Goal: Information Seeking & Learning: Learn about a topic

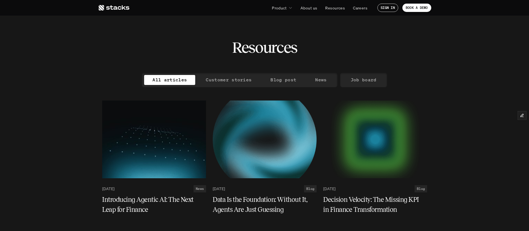
click at [111, 9] on icon at bounding box center [113, 7] width 31 height 7
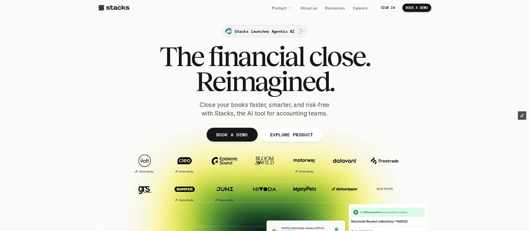
click at [270, 33] on p "Stacks launches Agentic AI" at bounding box center [264, 31] width 60 height 6
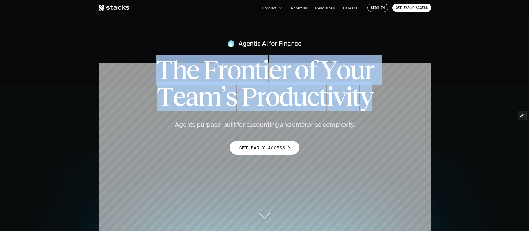
drag, startPoint x: 206, startPoint y: 71, endPoint x: 401, endPoint y: 99, distance: 196.8
click at [401, 99] on div "Agentic AI for Finance T h e F r o n t i e r o f Y o u r T e a m ’ s P r o d u …" at bounding box center [264, 76] width 529 height 87
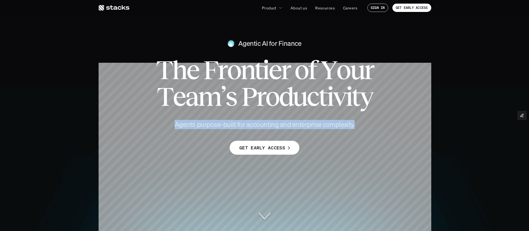
drag, startPoint x: 386, startPoint y: 123, endPoint x: 370, endPoint y: 126, distance: 16.3
click at [370, 126] on div "Agentic AI for Finance T h e F r o n t i e r o f Y o u r T e a m ’ s P r o d u …" at bounding box center [264, 93] width 529 height 121
copy div "Agents purpose-built for accounting and enterprise complexity."
